Goal: Task Accomplishment & Management: Manage account settings

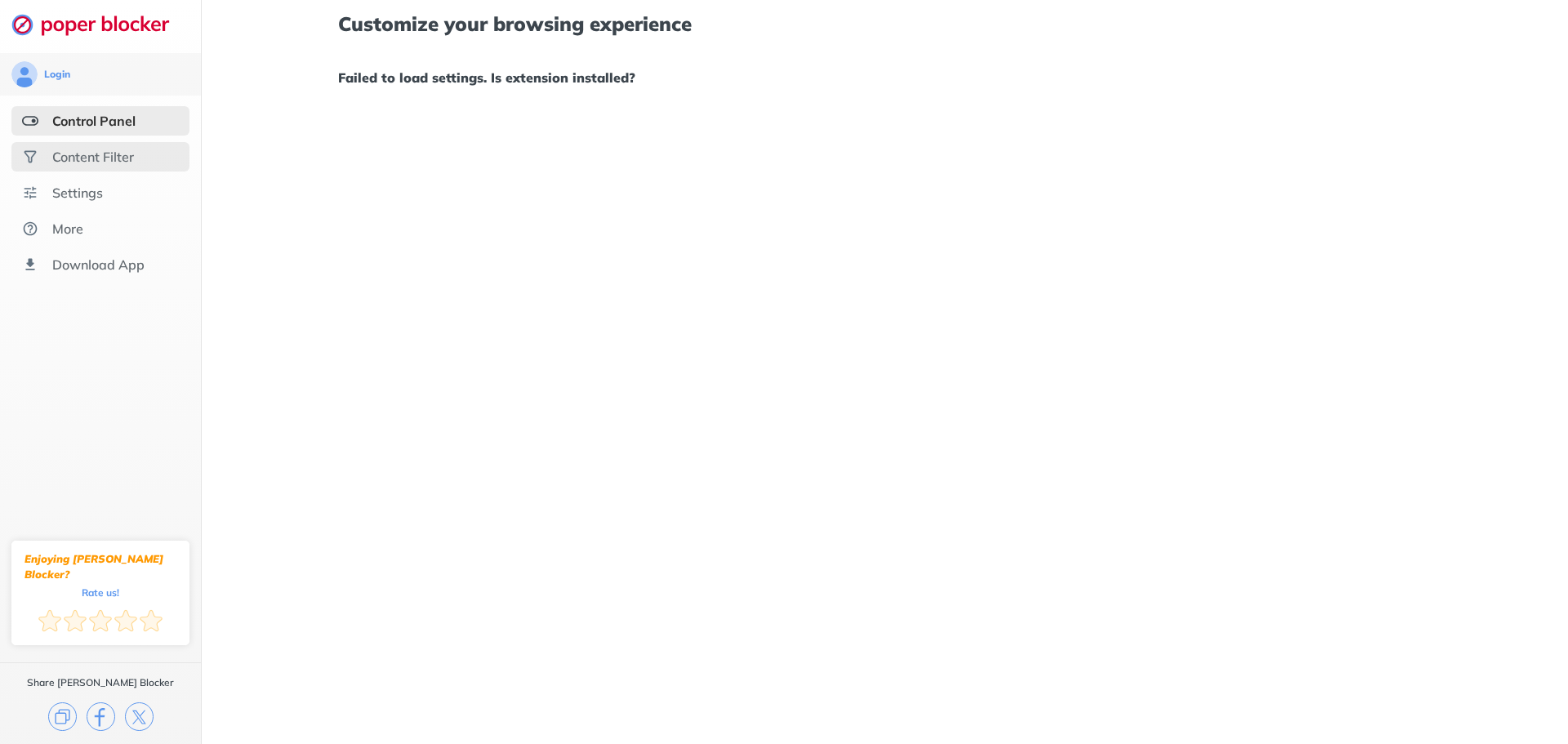
click at [86, 170] on div "Content Filter" at bounding box center [101, 156] width 178 height 30
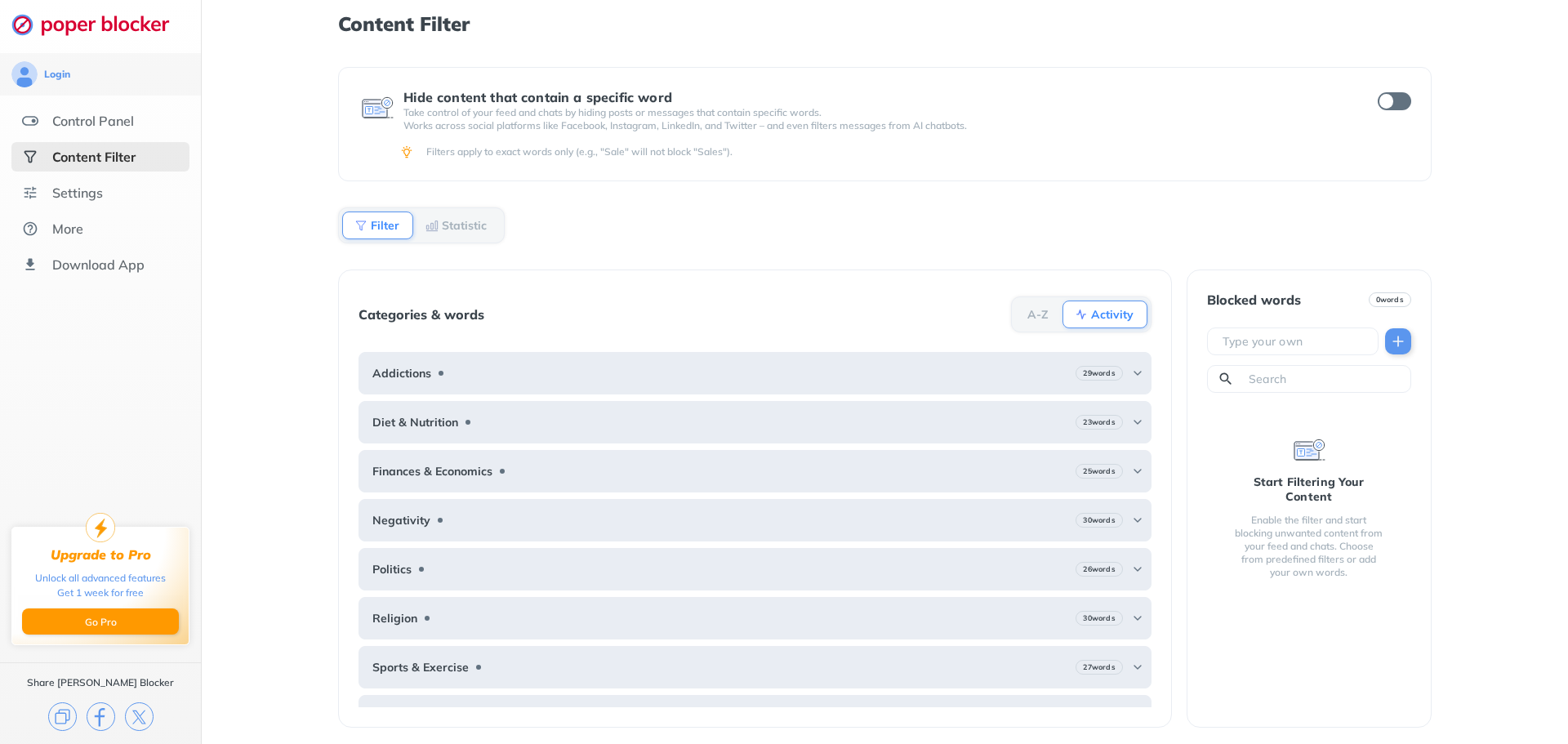
click at [95, 192] on div "Settings" at bounding box center [77, 192] width 50 height 16
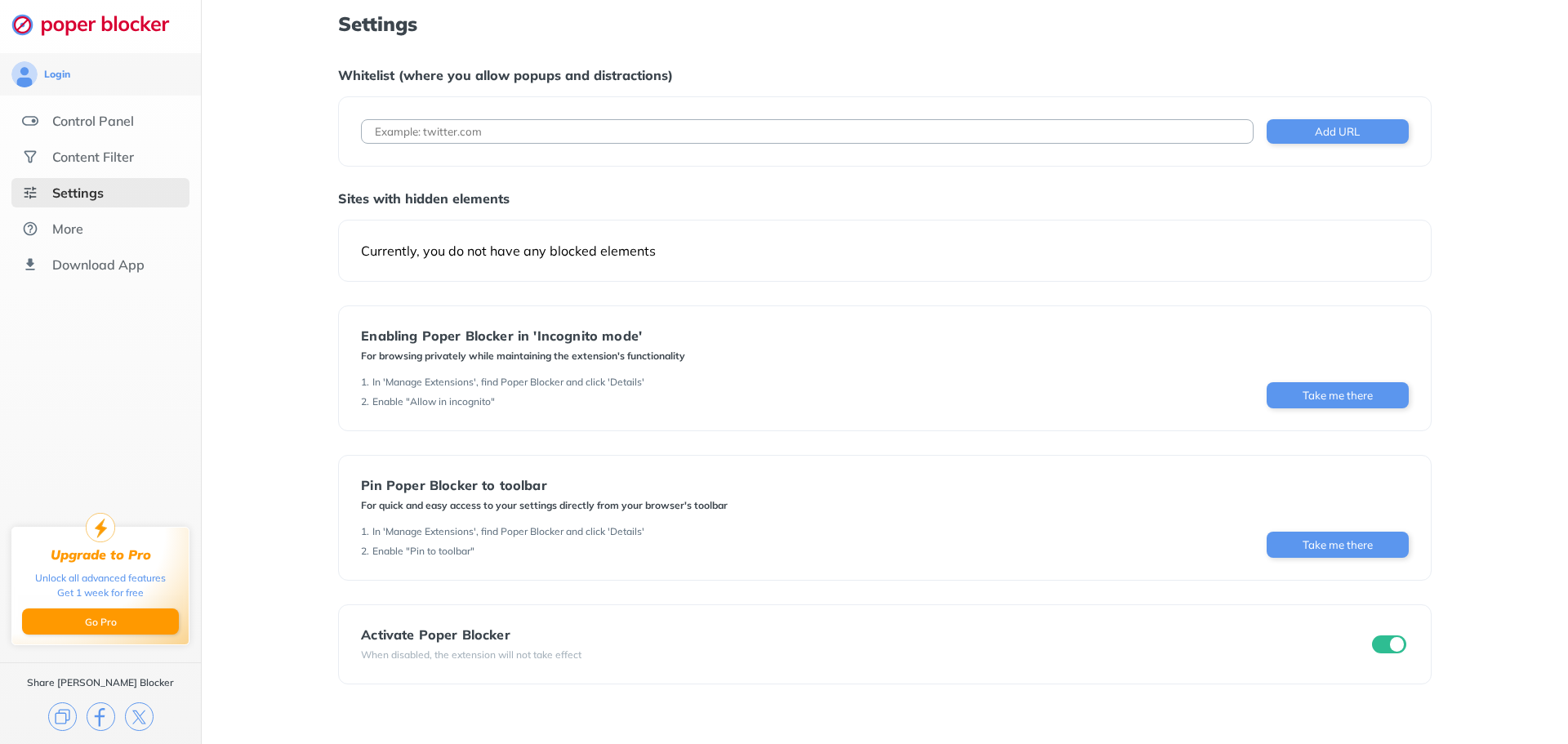
click at [572, 134] on input at bounding box center [807, 131] width 892 height 24
type input "[DOMAIN_NAME]"
click at [1347, 137] on button "Add URL" at bounding box center [1338, 131] width 142 height 24
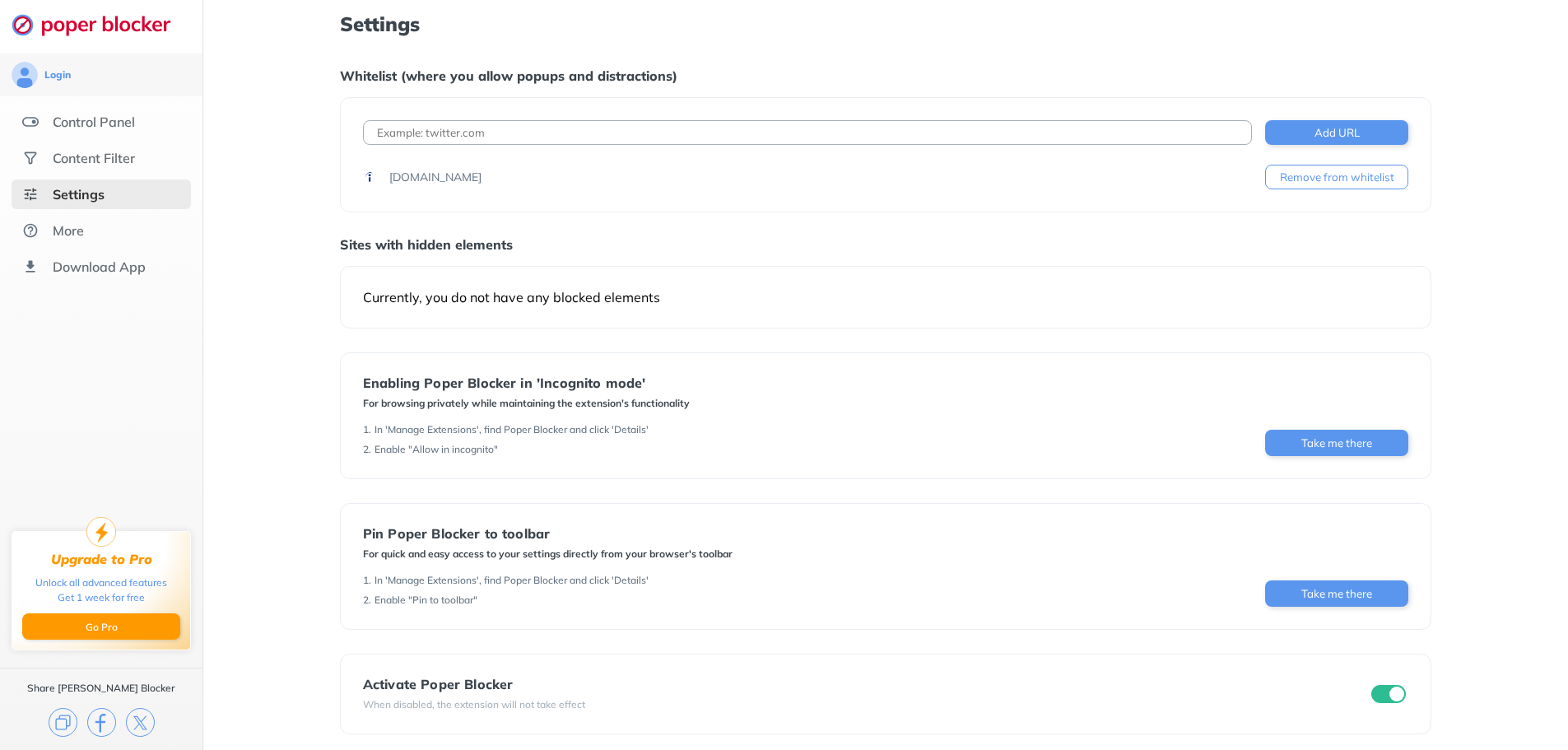
click at [762, 135] on input at bounding box center [807, 132] width 889 height 24
type input "[DOMAIN_NAME]"
click at [1350, 129] on button "Add URL" at bounding box center [1336, 132] width 143 height 24
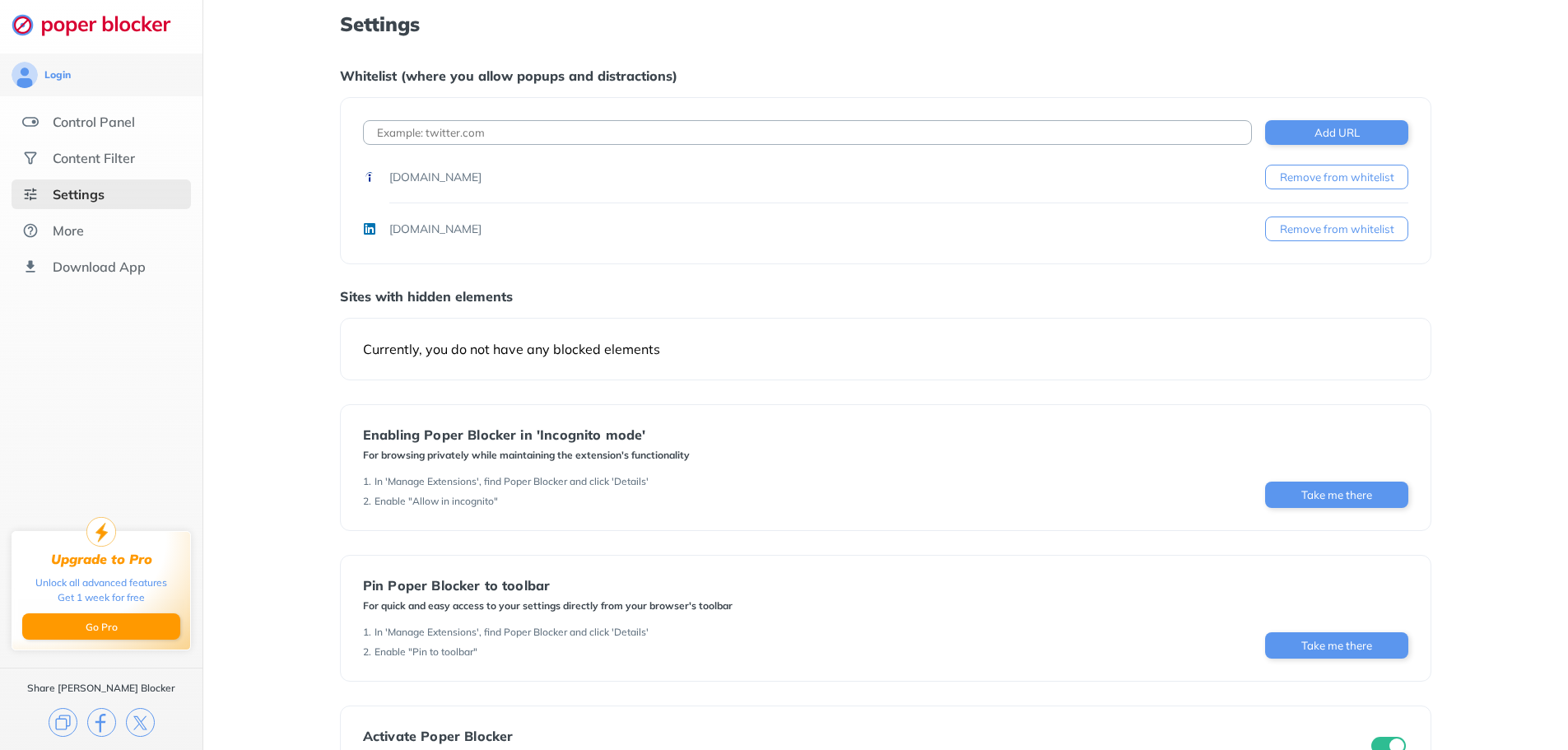
click at [689, 127] on div "Login Control Panel Content Filter Settings More Download App Upgrade to Pro Un…" at bounding box center [784, 405] width 1568 height 810
type input "[DOMAIN_NAME]"
click at [1370, 138] on button "Add URL" at bounding box center [1336, 132] width 143 height 24
